Goal: Information Seeking & Learning: Find specific fact

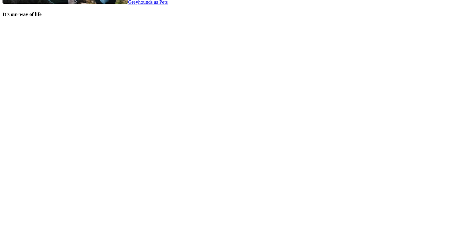
scroll to position [1383, 0]
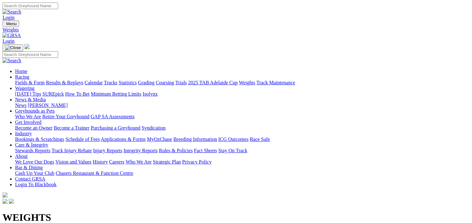
click at [255, 80] on link "Weights" at bounding box center [247, 82] width 16 height 5
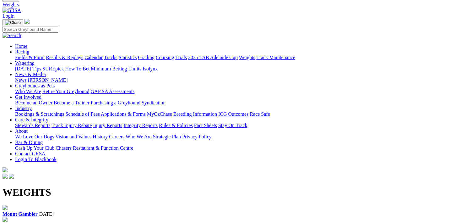
scroll to position [94, 0]
